Goal: Task Accomplishment & Management: Use online tool/utility

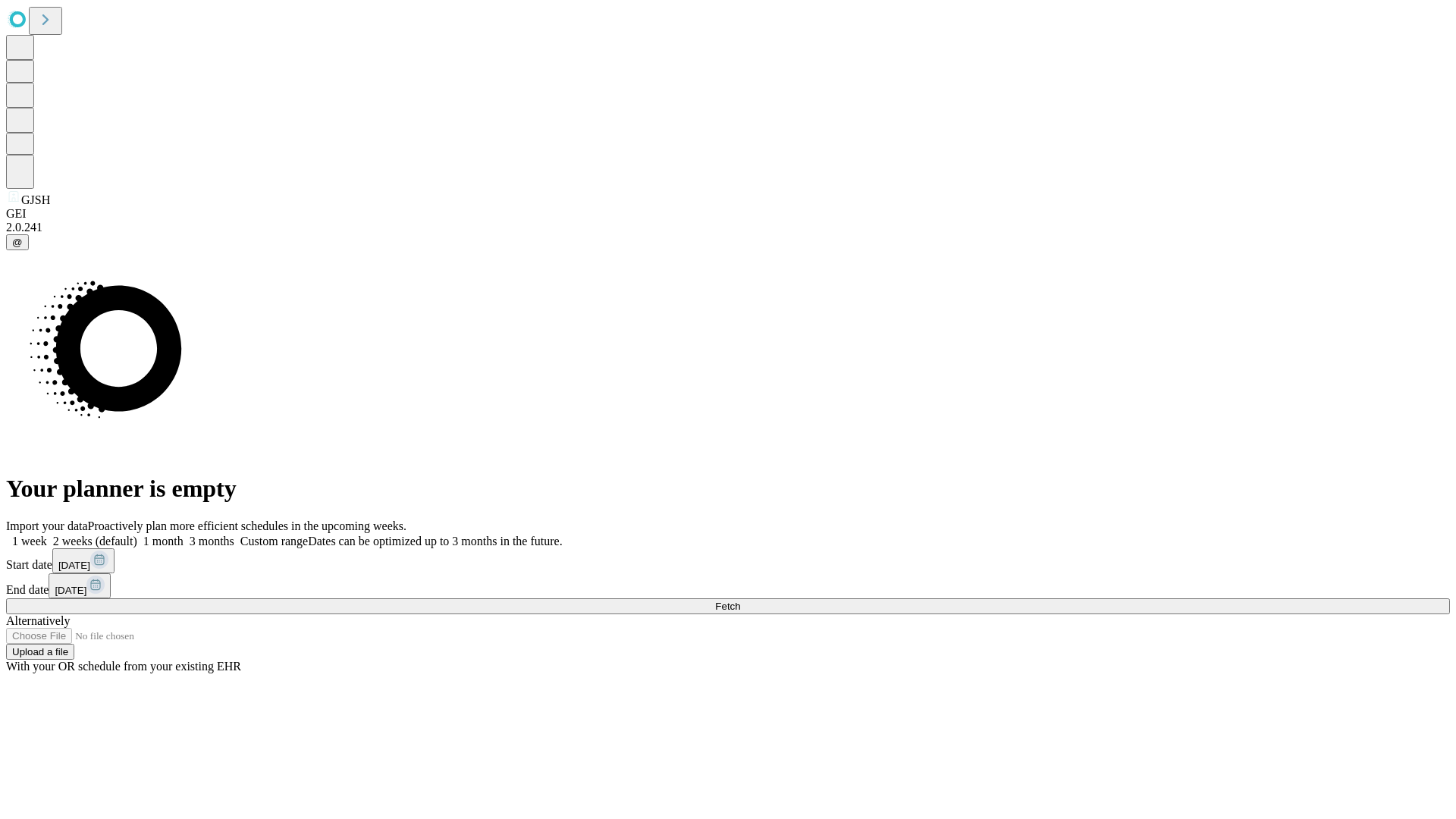
click at [740, 600] on span "Fetch" at bounding box center [728, 606] width 25 height 11
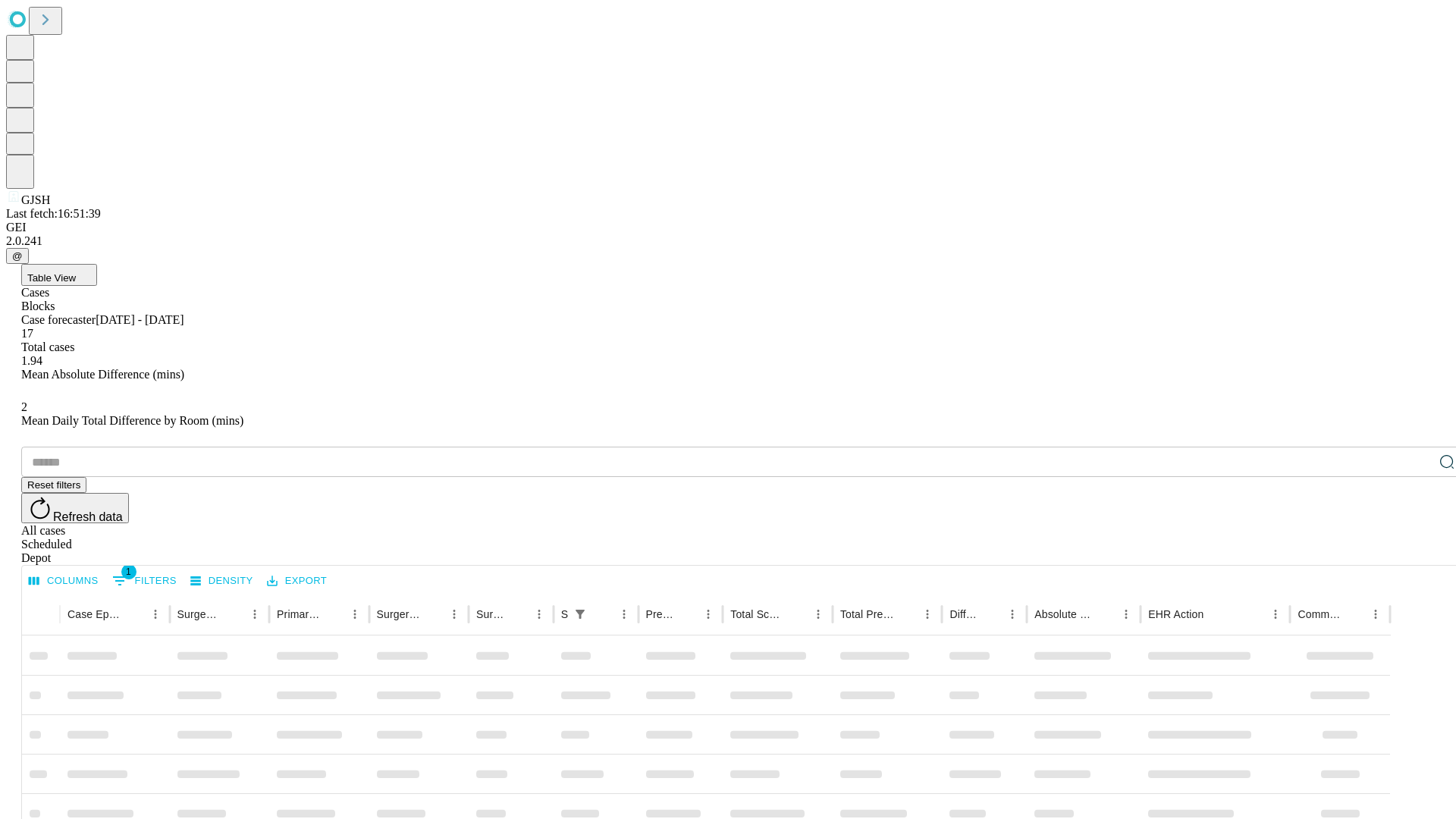
click at [76, 272] on span "Table View" at bounding box center [52, 277] width 49 height 11
